Goal: Navigation & Orientation: Find specific page/section

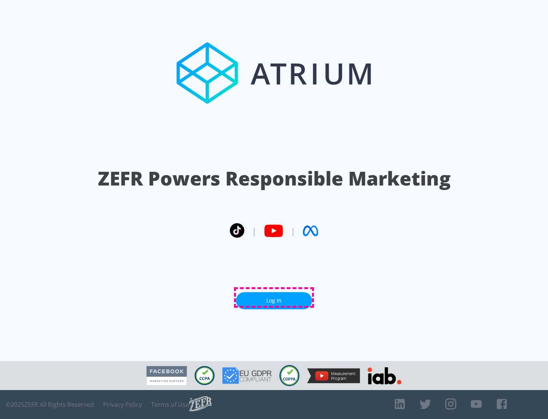
click at [274, 297] on link "Log In" at bounding box center [274, 300] width 76 height 17
